Goal: Task Accomplishment & Management: Complete application form

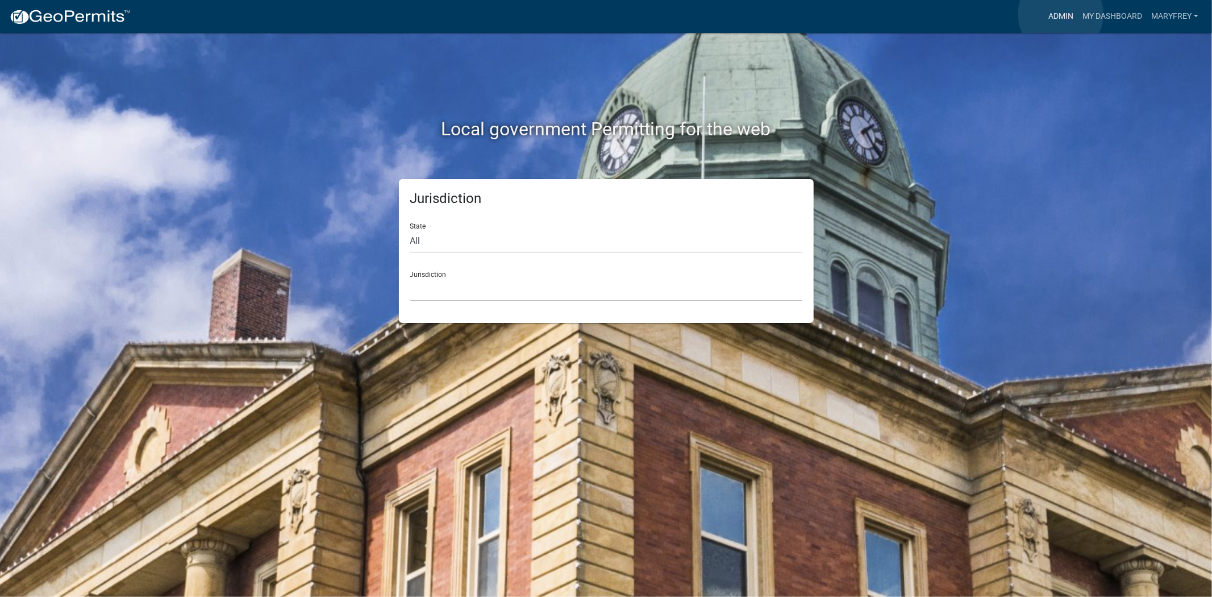
click at [1061, 14] on link "Admin" at bounding box center [1061, 17] width 34 height 22
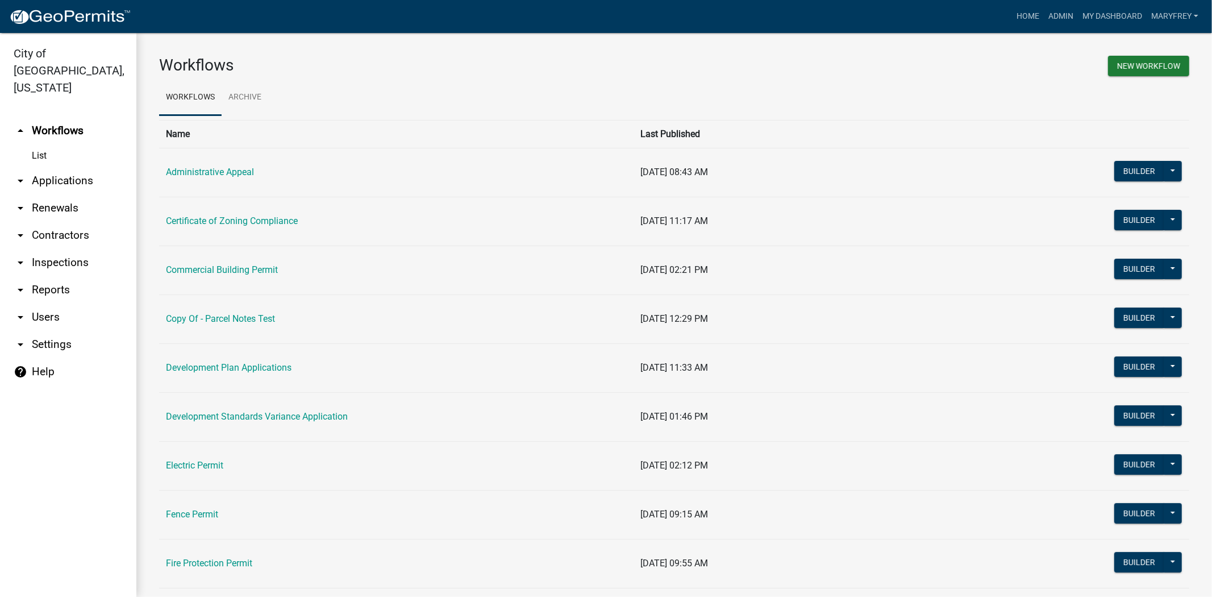
click at [57, 249] on link "arrow_drop_down Inspections" at bounding box center [68, 262] width 136 height 27
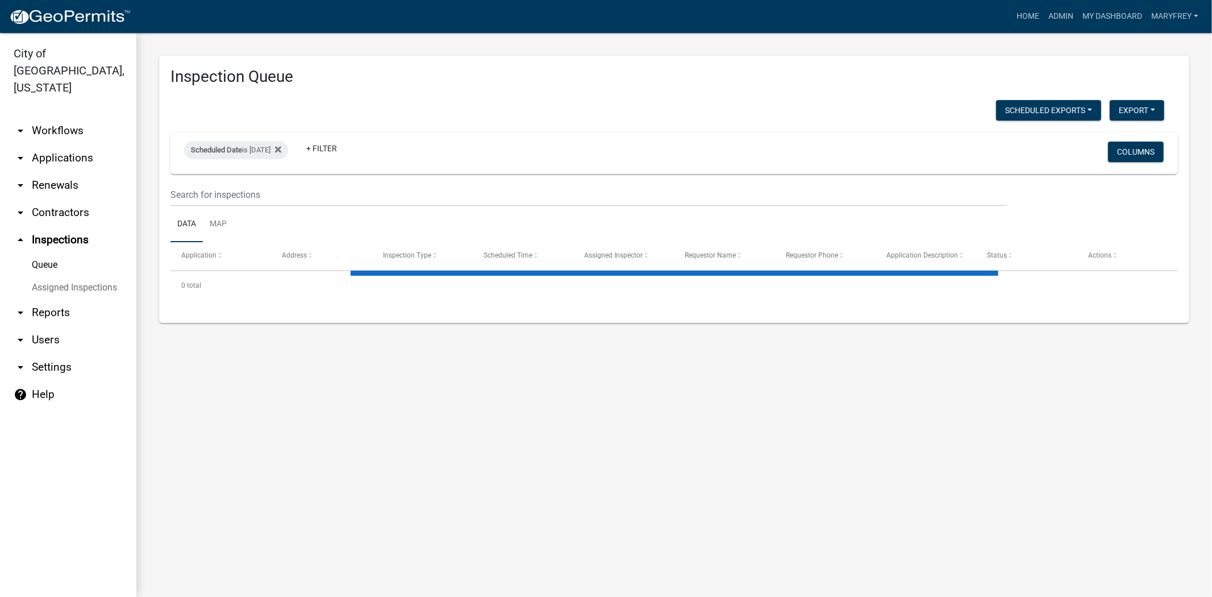
select select "3: 100"
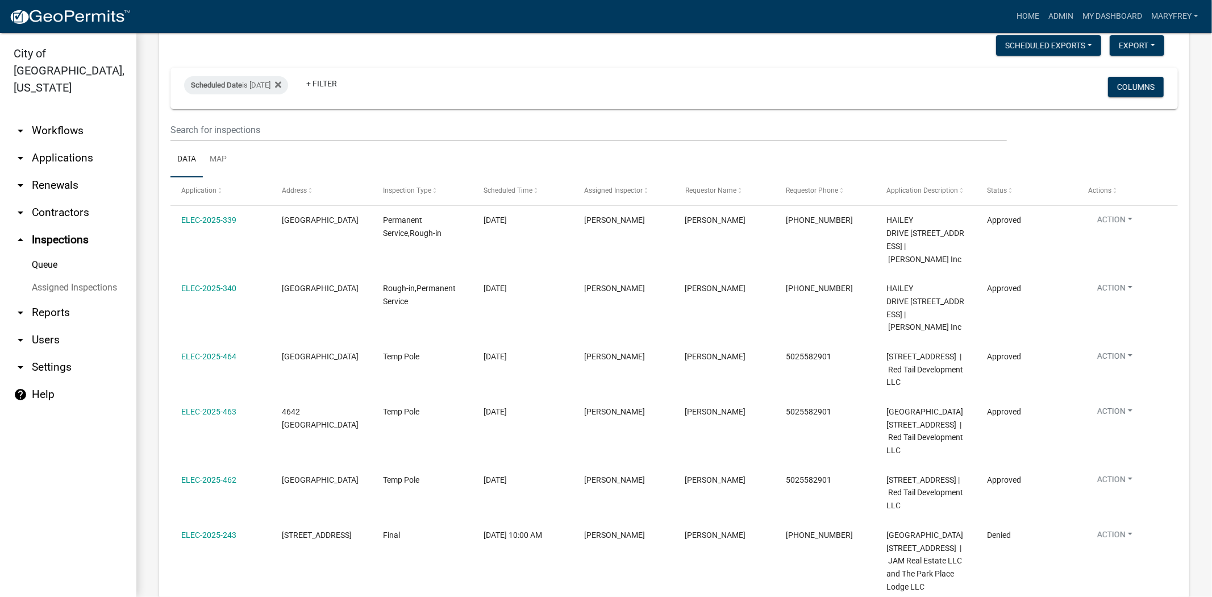
scroll to position [66, 0]
click at [281, 86] on icon at bounding box center [278, 82] width 6 height 9
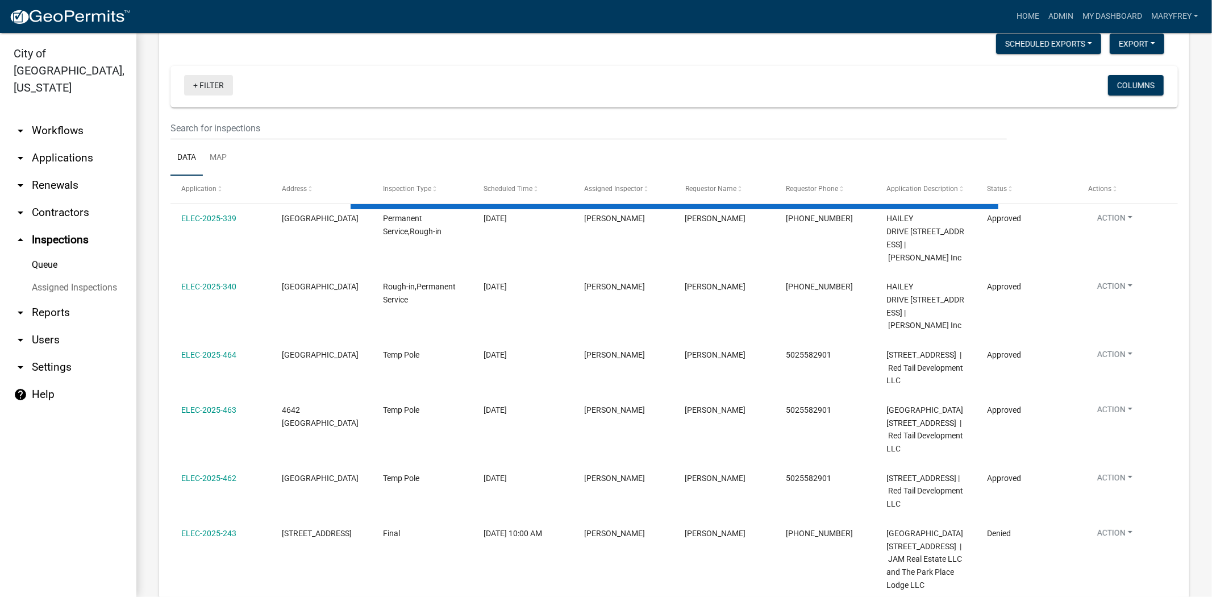
click at [195, 85] on link "+ Filter" at bounding box center [208, 85] width 49 height 20
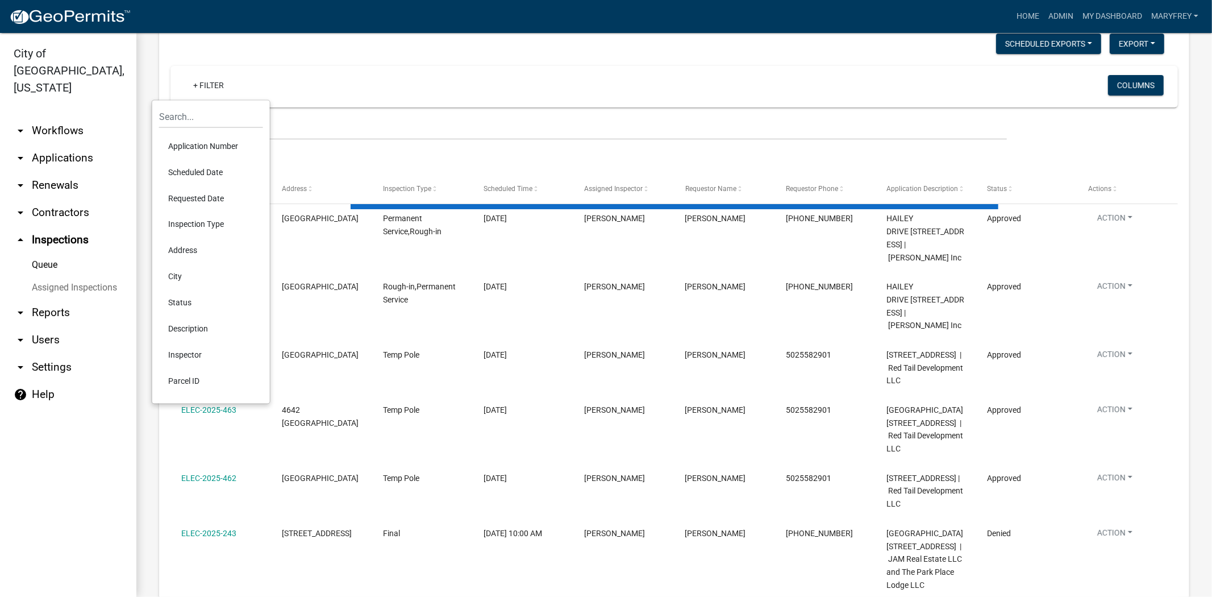
click at [203, 172] on li "Scheduled Date" at bounding box center [211, 172] width 104 height 26
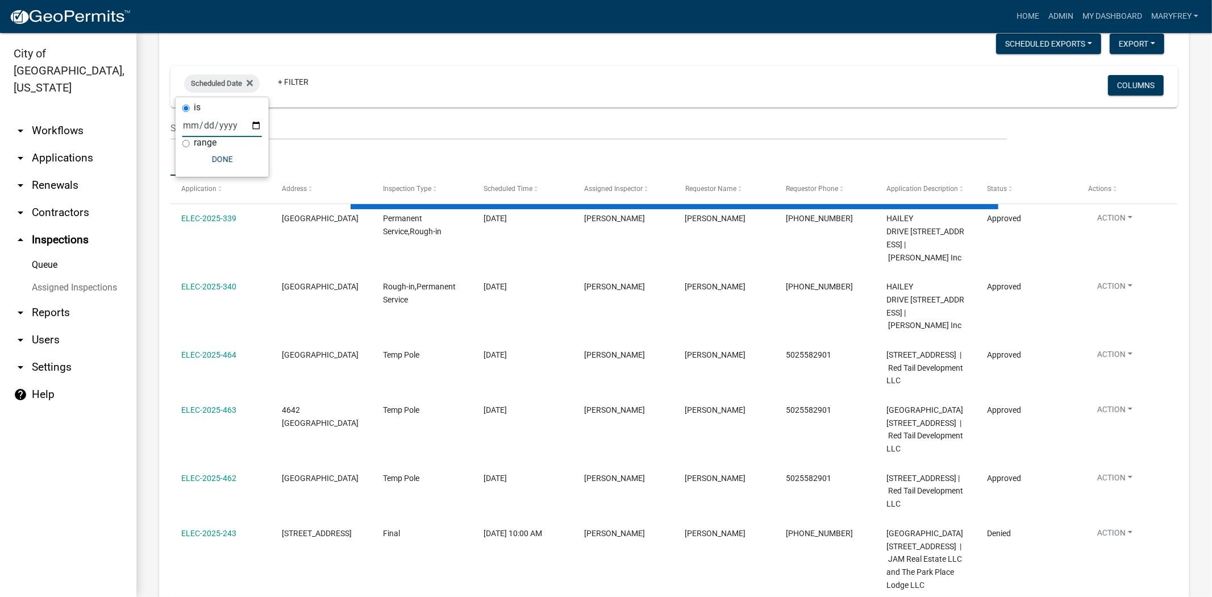
click at [256, 126] on input "date" at bounding box center [222, 125] width 80 height 23
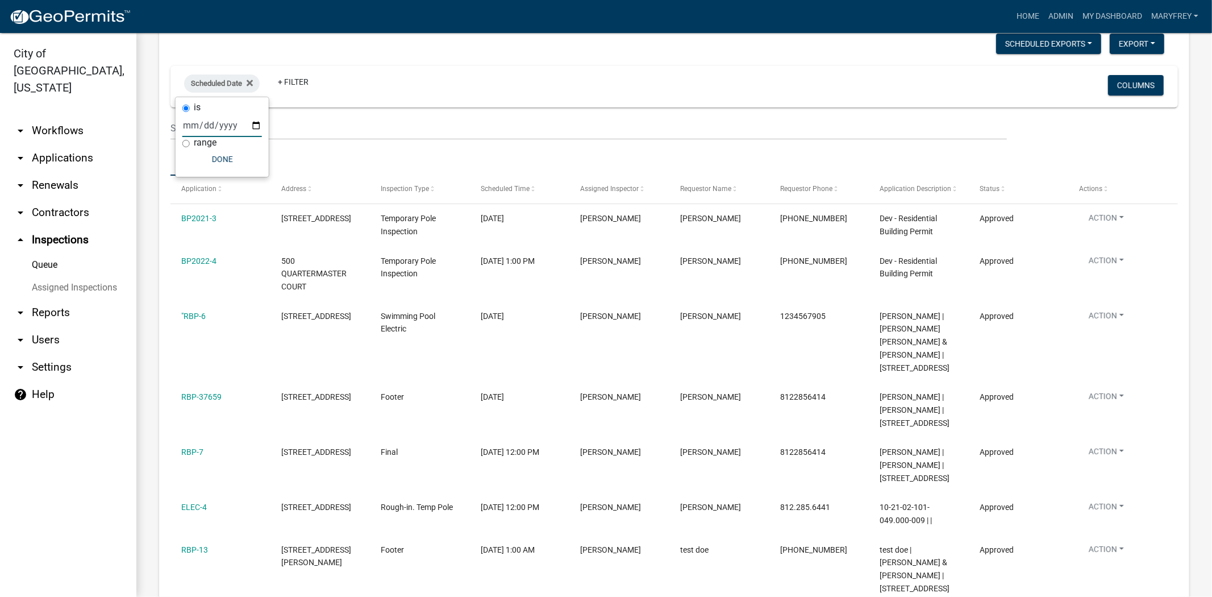
type input "[DATE]"
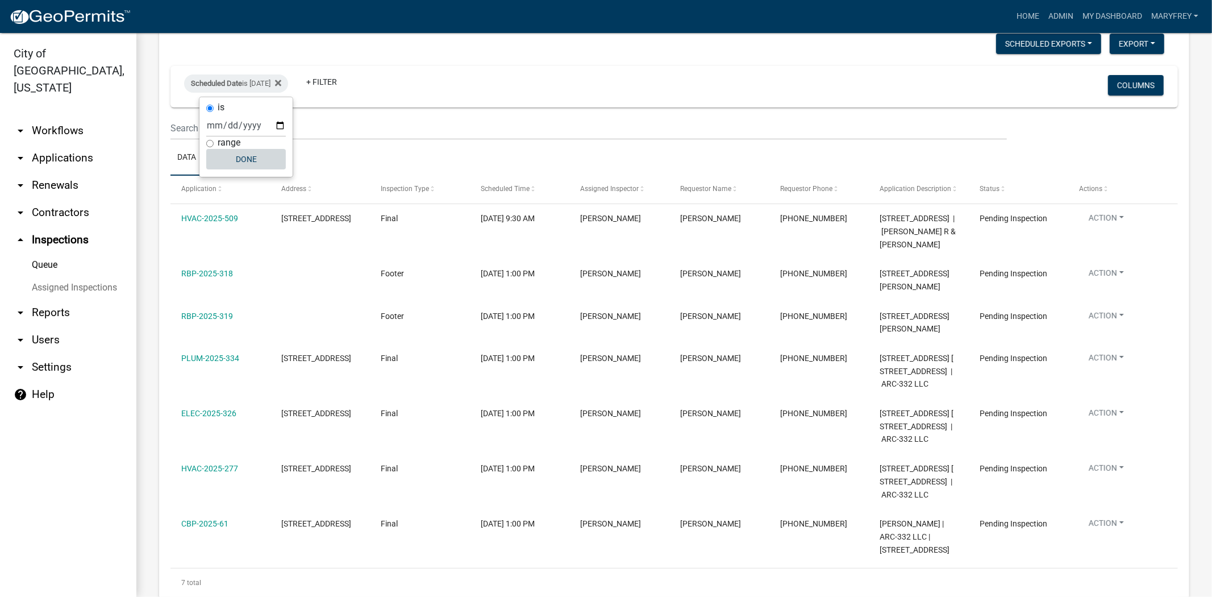
click at [247, 151] on button "Done" at bounding box center [246, 159] width 80 height 20
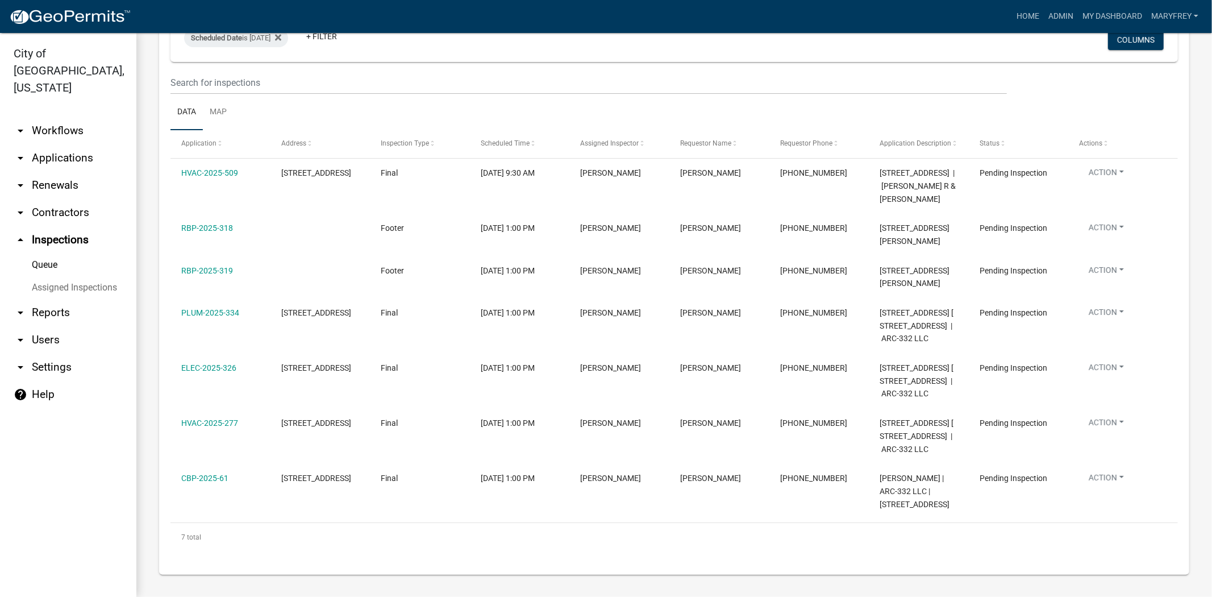
scroll to position [95, 0]
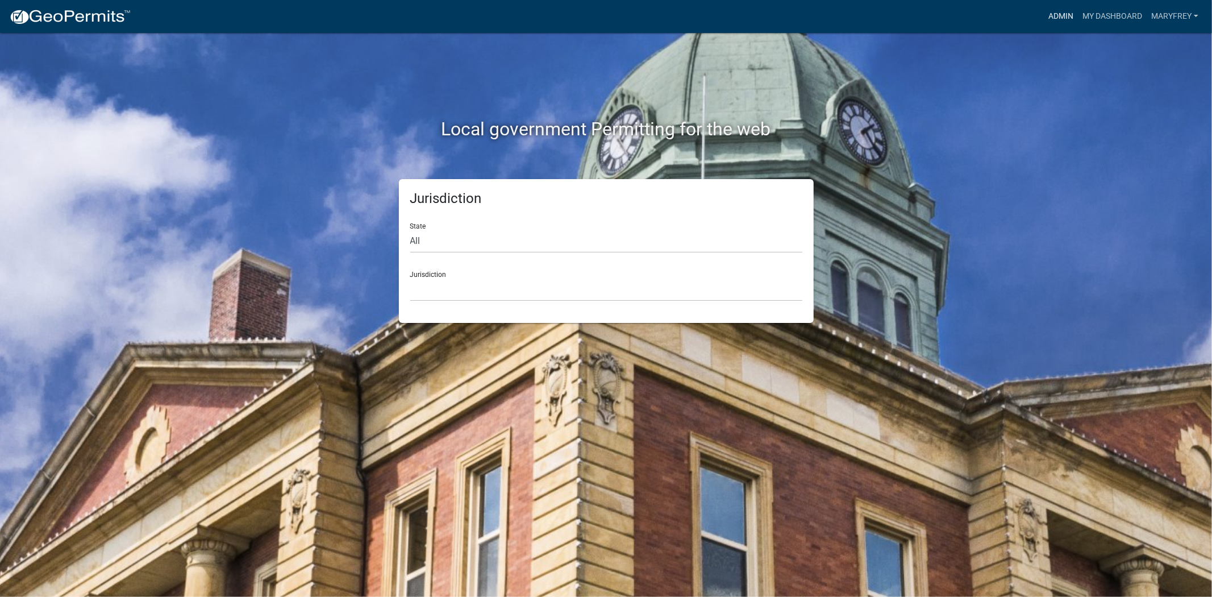
click at [1058, 17] on link "Admin" at bounding box center [1061, 17] width 34 height 22
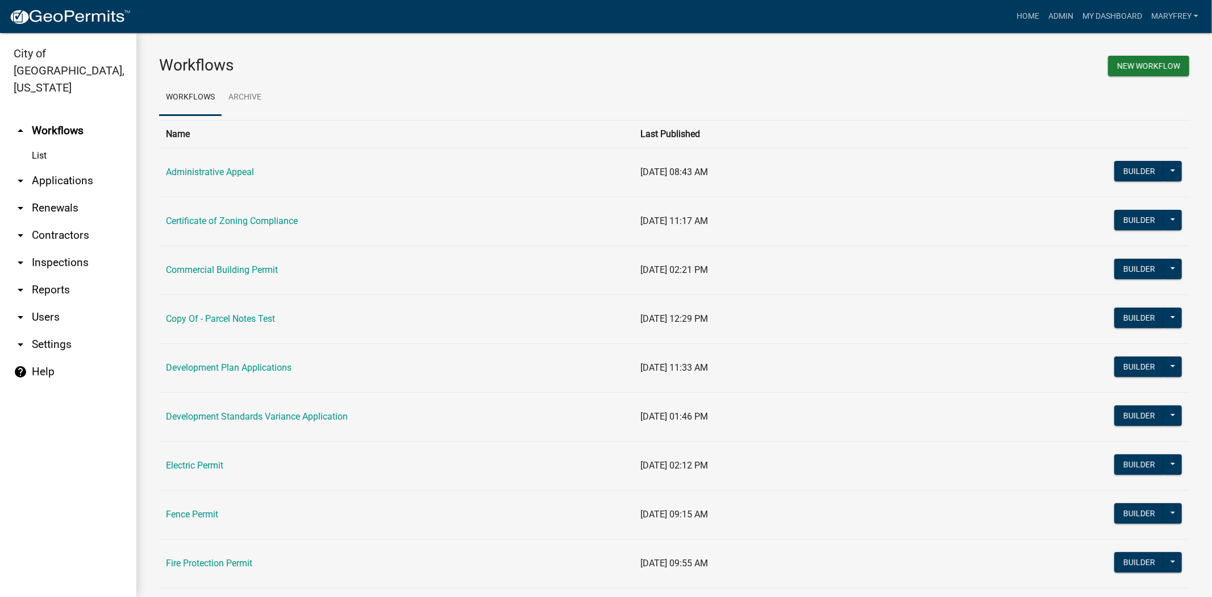
click at [51, 249] on link "arrow_drop_down Inspections" at bounding box center [68, 262] width 136 height 27
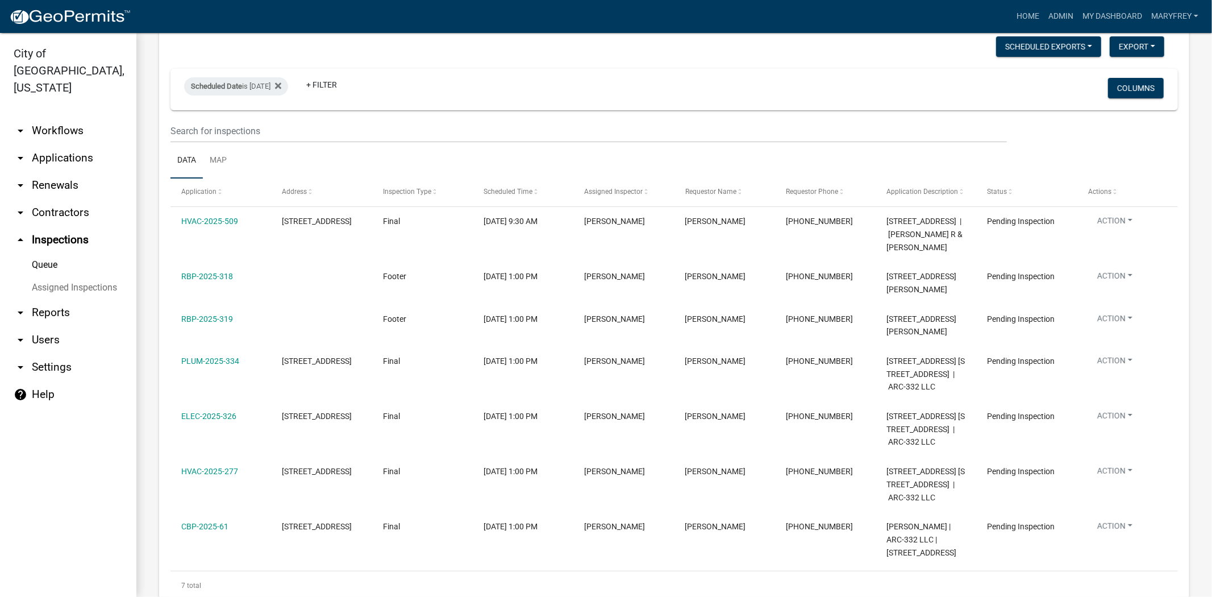
scroll to position [112, 0]
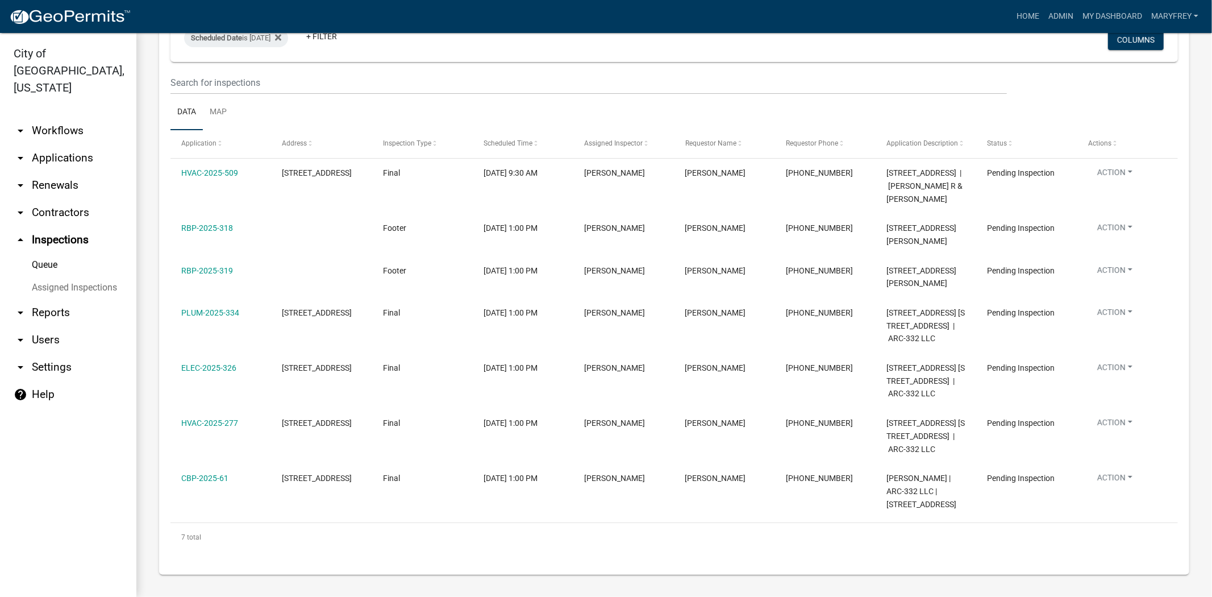
click at [68, 144] on link "arrow_drop_down Applications" at bounding box center [68, 157] width 136 height 27
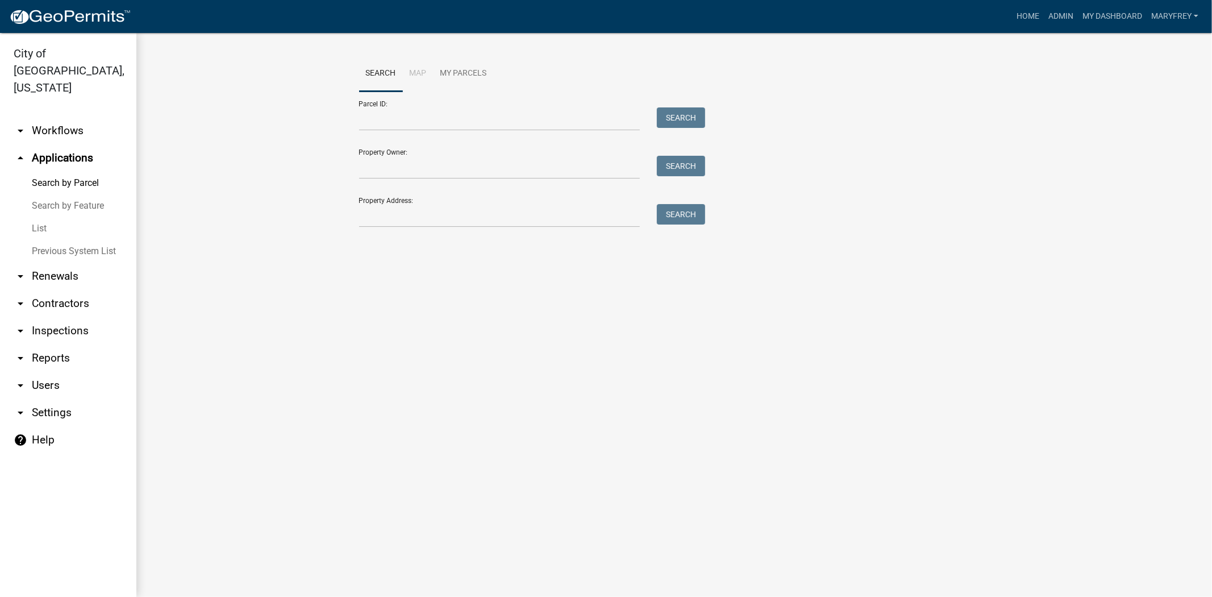
click at [390, 228] on div "Search Map My Parcels Parcel ID: Search Property Owner: Search Property Address…" at bounding box center [675, 147] width 648 height 182
click at [385, 217] on input "Property Address:" at bounding box center [499, 215] width 281 height 23
click at [684, 210] on button "Search" at bounding box center [681, 214] width 48 height 20
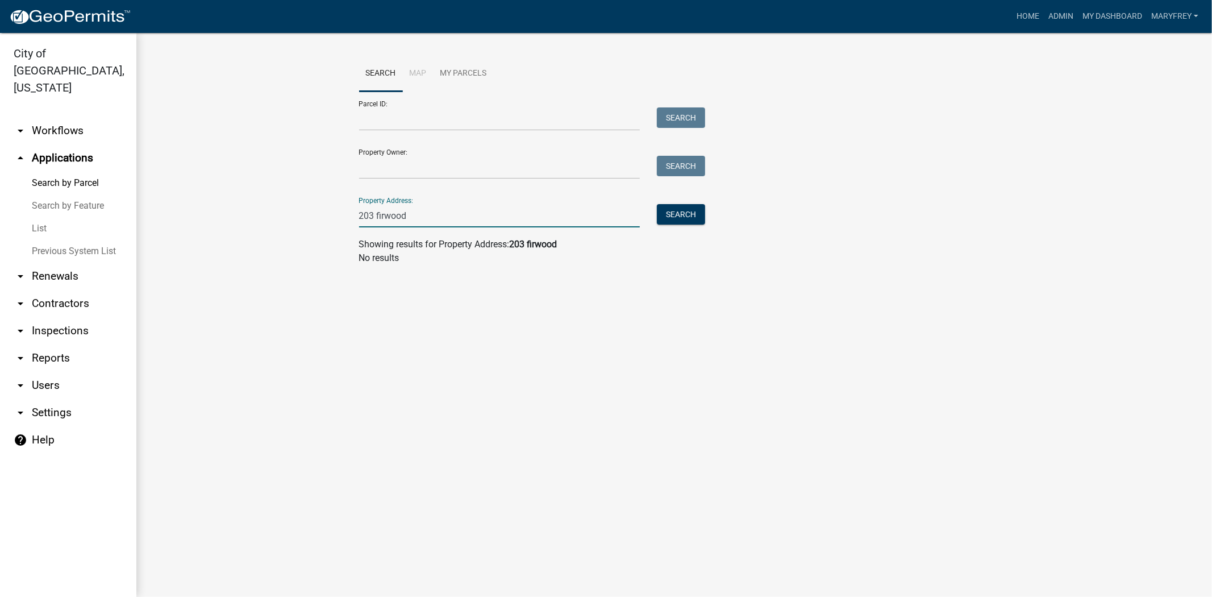
drag, startPoint x: 423, startPoint y: 219, endPoint x: 377, endPoint y: 218, distance: 46.6
click at [377, 218] on input "203 firwood" at bounding box center [499, 215] width 281 height 23
type input "203 fairwood"
click at [679, 216] on button "Search" at bounding box center [681, 214] width 48 height 20
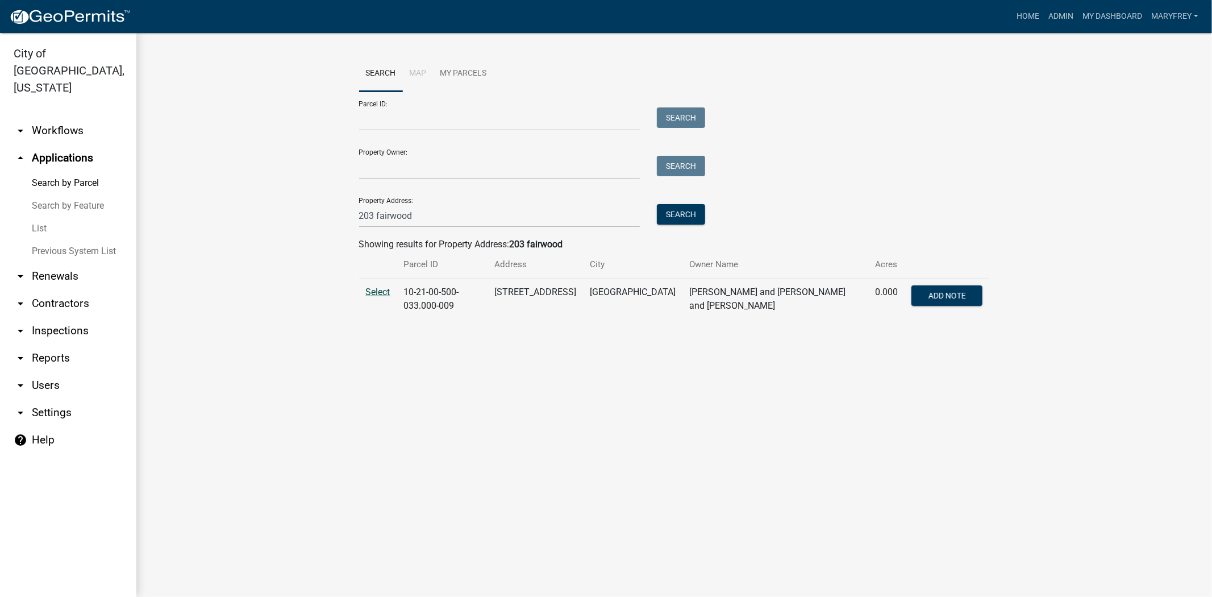
click at [382, 292] on span "Select" at bounding box center [378, 291] width 24 height 11
